Goal: Task Accomplishment & Management: Complete application form

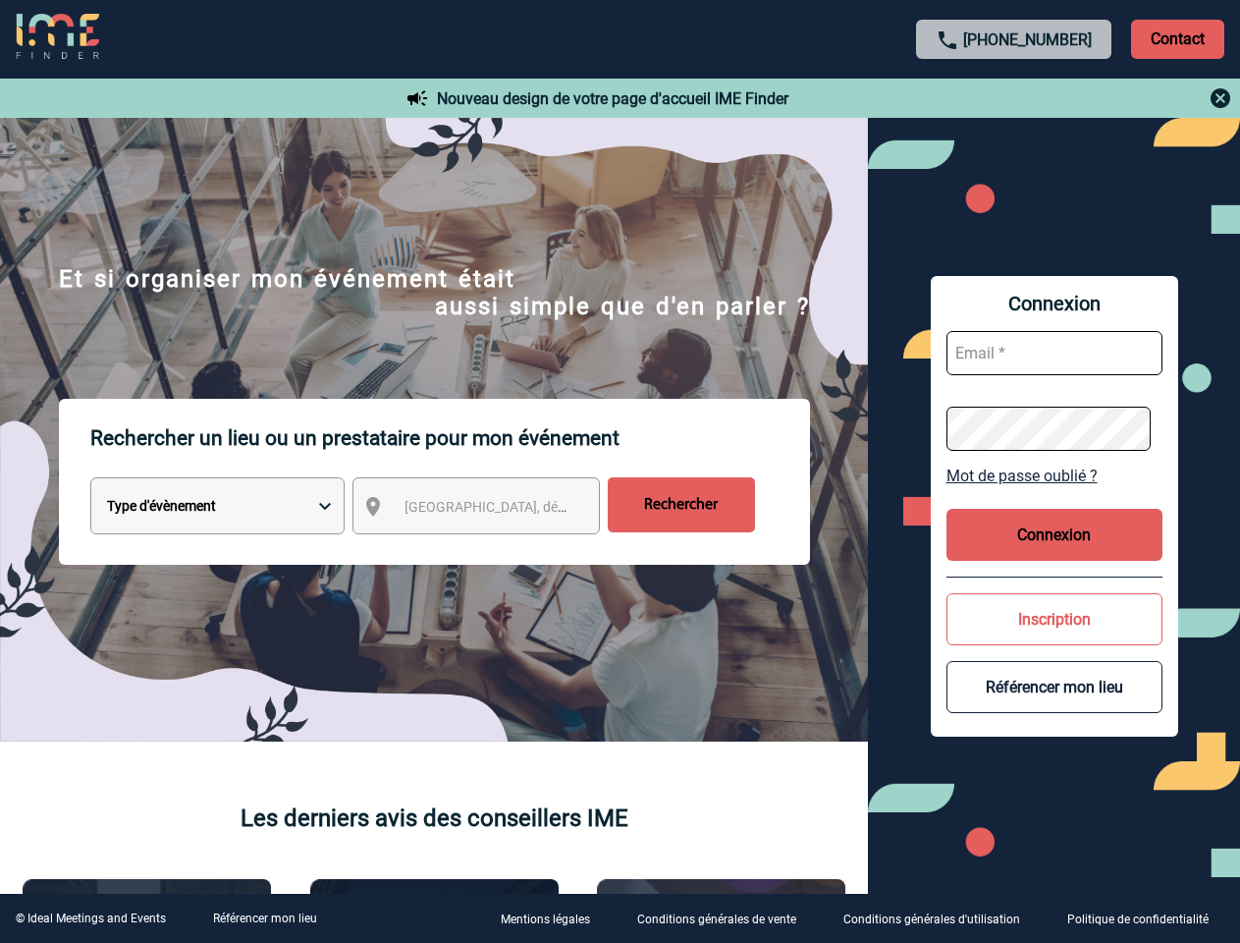
click at [620, 471] on p "Rechercher un lieu ou un prestataire pour mon événement" at bounding box center [450, 438] width 720 height 79
click at [1177, 38] on p "Contact" at bounding box center [1177, 39] width 93 height 39
click at [1014, 98] on div at bounding box center [1014, 98] width 437 height 24
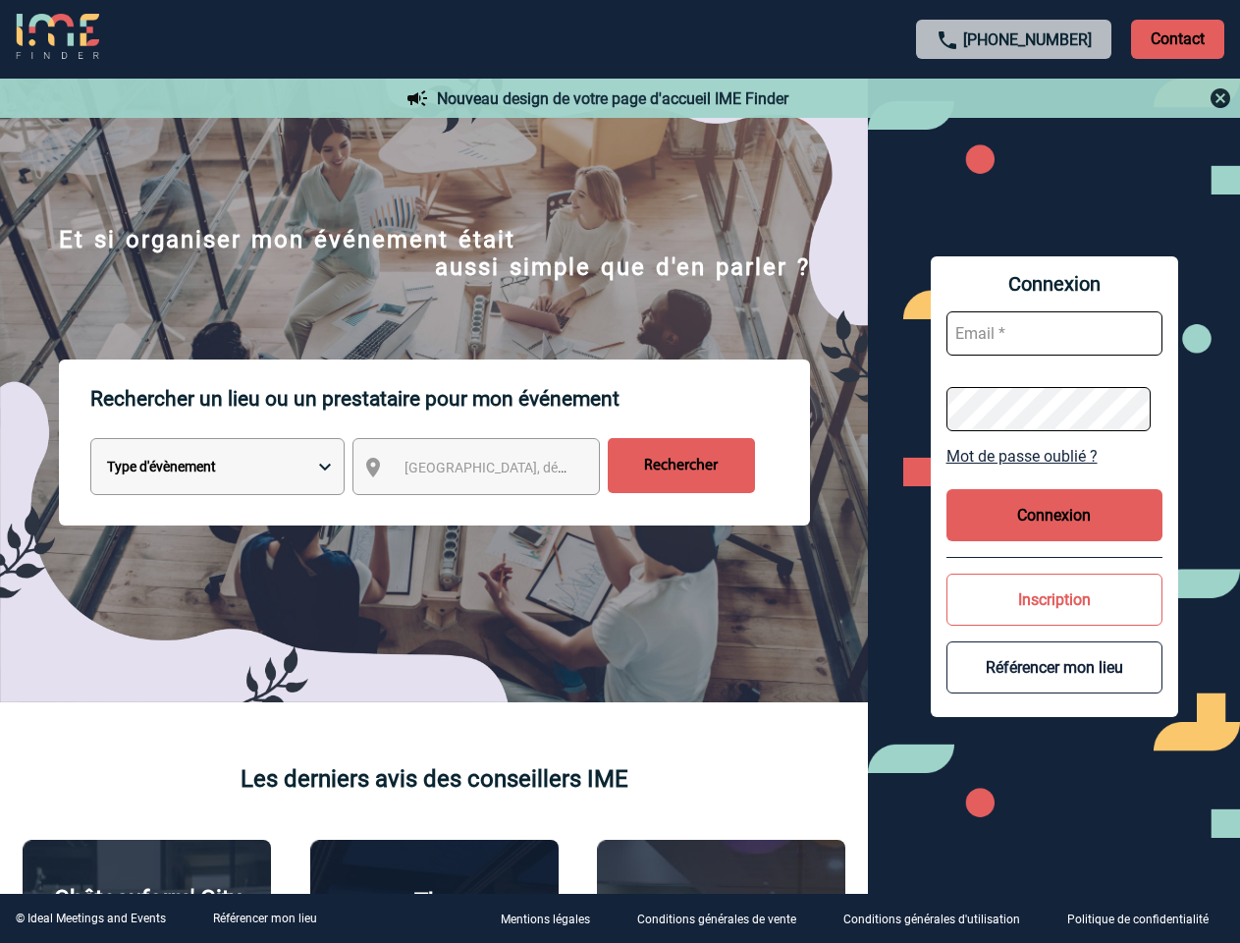
click at [494, 510] on div at bounding box center [498, 378] width 997 height 757
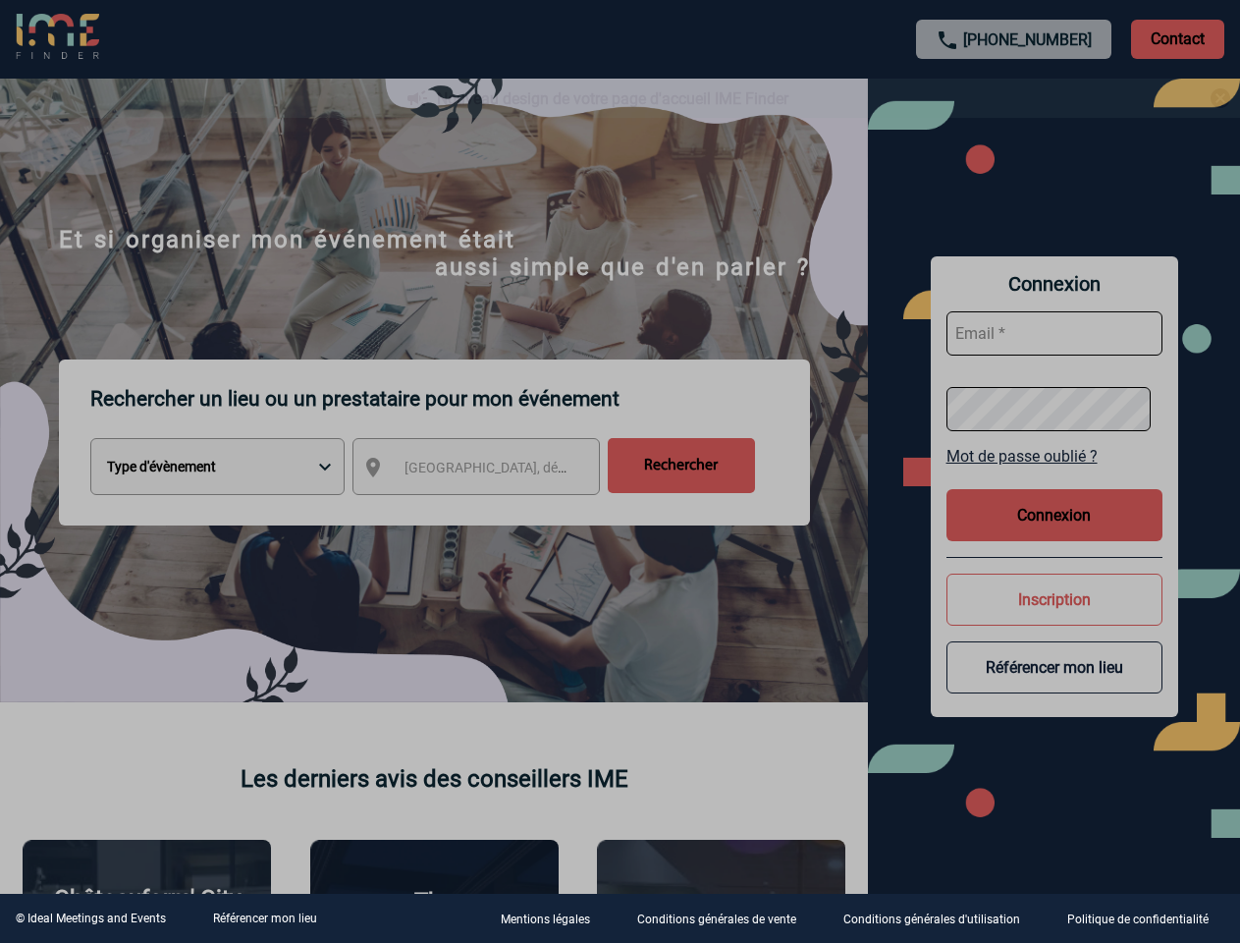
click at [1054, 475] on div at bounding box center [620, 471] width 1240 height 943
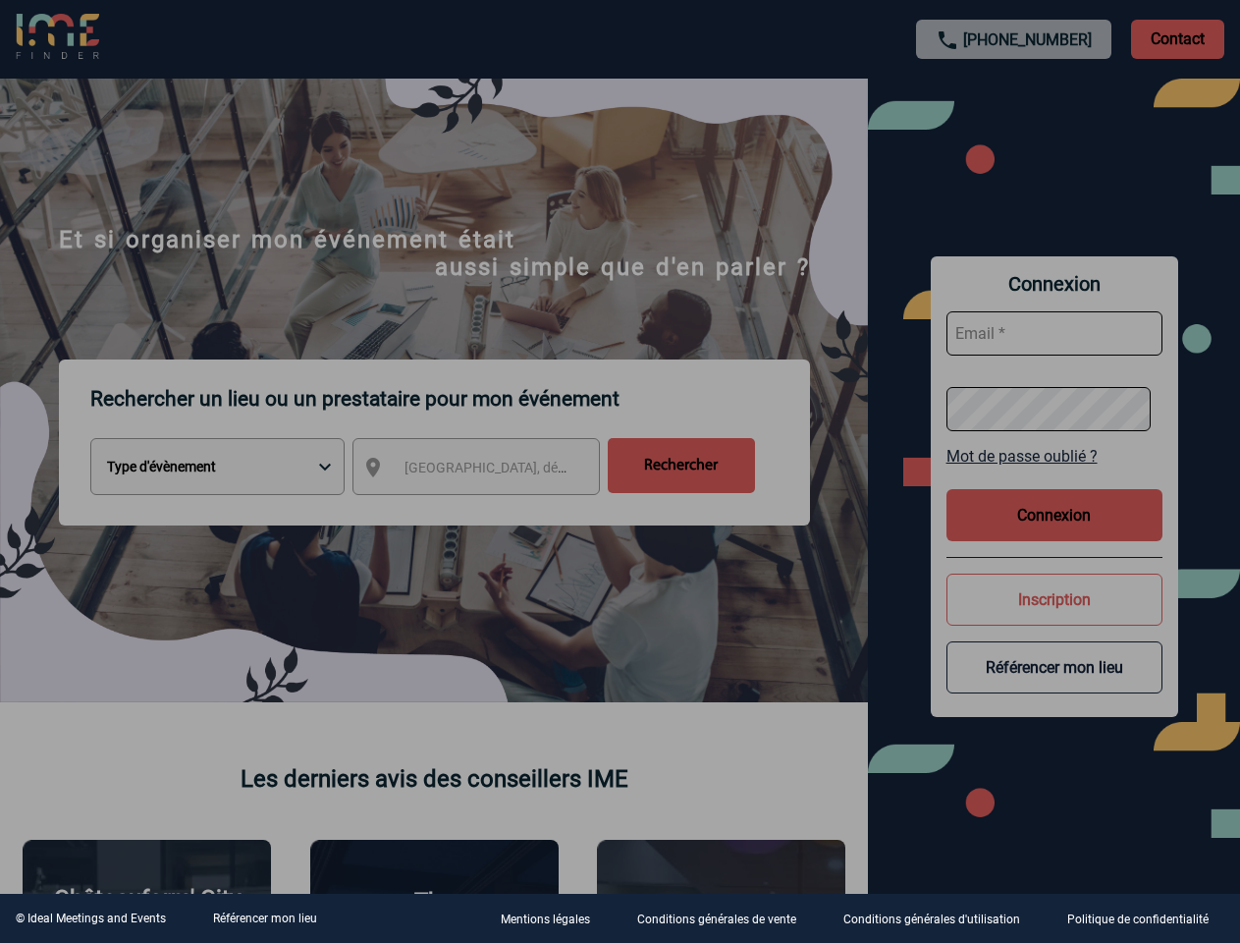
click at [1054, 534] on div at bounding box center [620, 471] width 1240 height 943
click at [1054, 619] on div at bounding box center [620, 471] width 1240 height 943
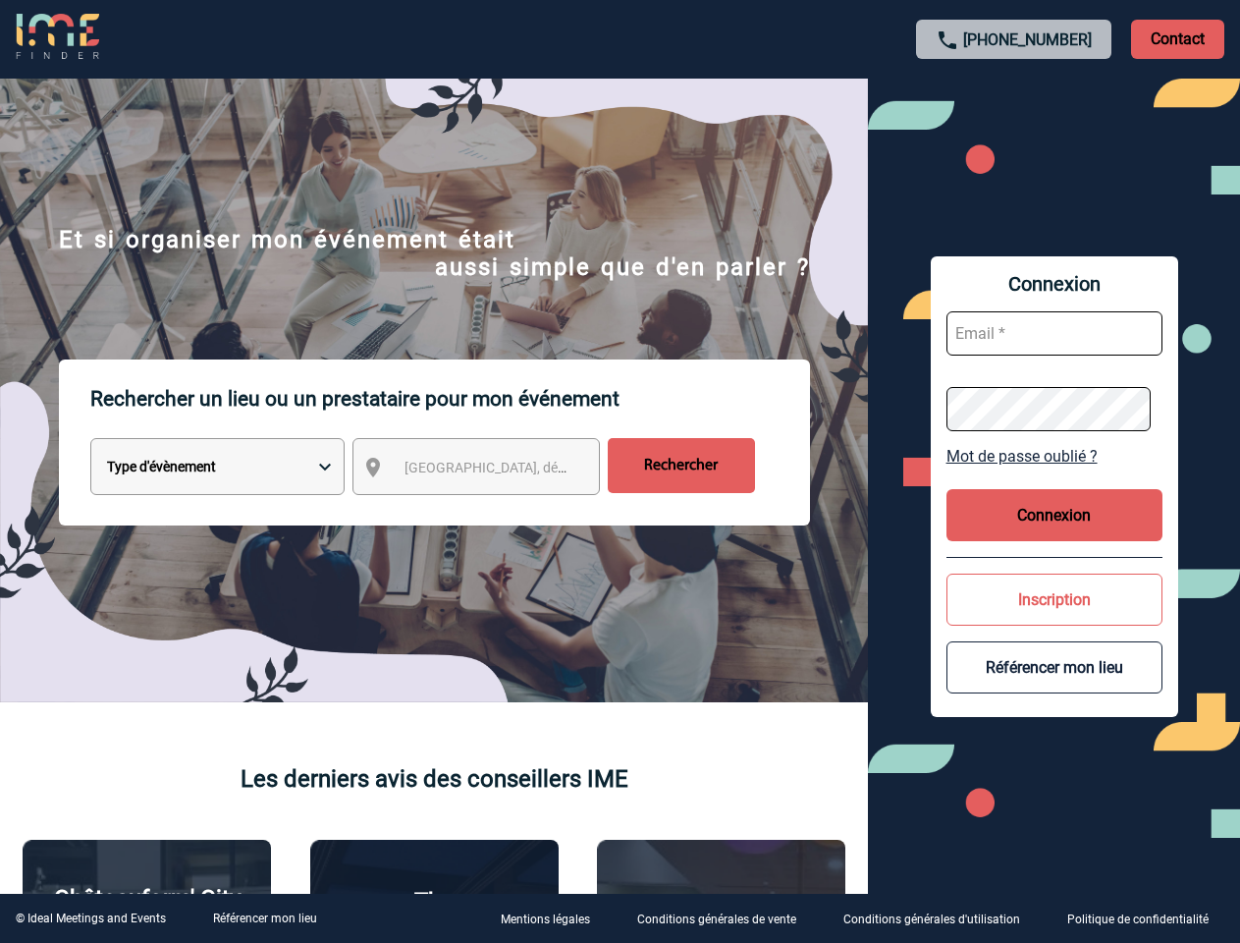
click at [1054, 686] on button "Référencer mon lieu" at bounding box center [1054, 667] width 216 height 52
click at [264, 918] on link "Référencer mon lieu" at bounding box center [265, 918] width 104 height 14
